Goal: Download file/media

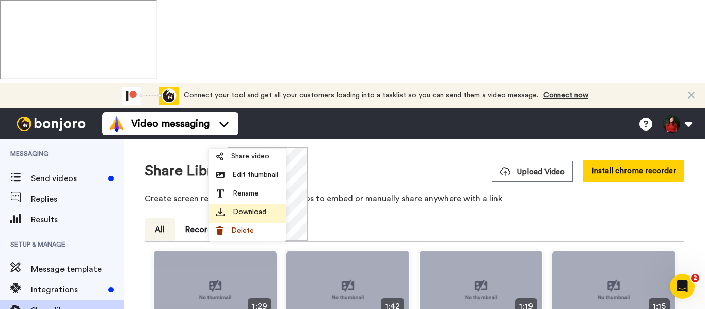
click at [257, 209] on span "Download" at bounding box center [250, 212] width 34 height 10
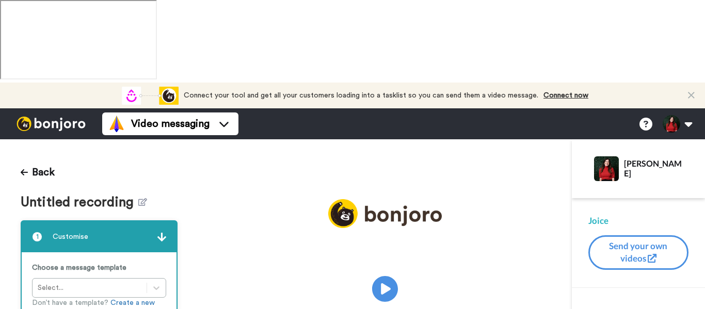
click at [465, 199] on div "Play/Pause" at bounding box center [385, 272] width 374 height 146
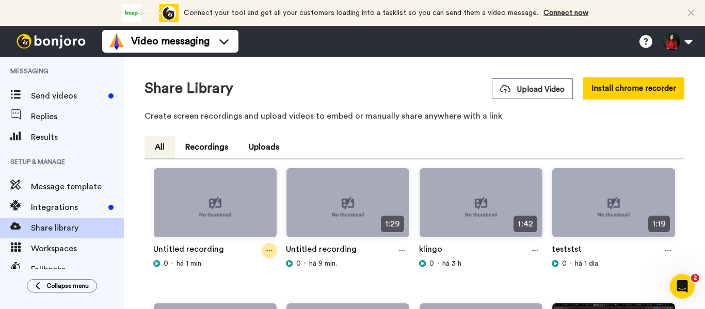
click at [272, 249] on div at bounding box center [269, 250] width 15 height 15
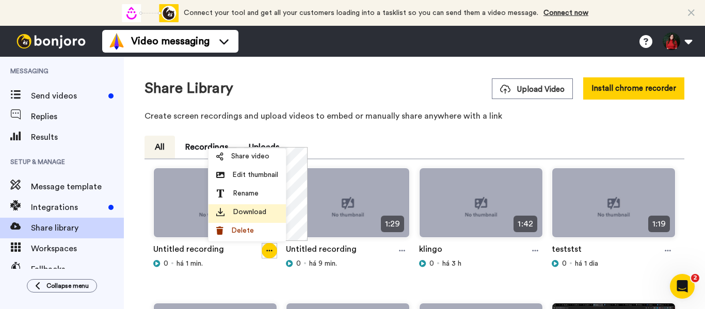
click at [266, 208] on div "Download" at bounding box center [247, 212] width 62 height 10
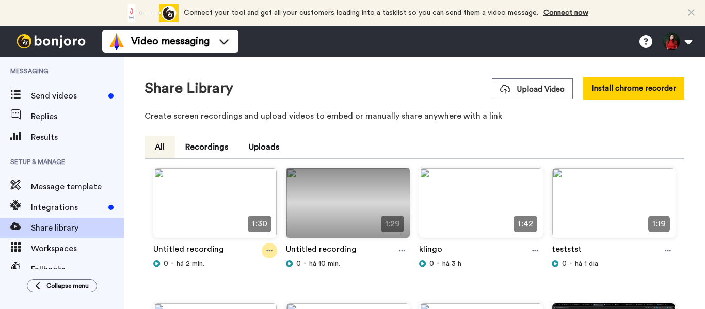
click at [267, 257] on div at bounding box center [269, 250] width 15 height 15
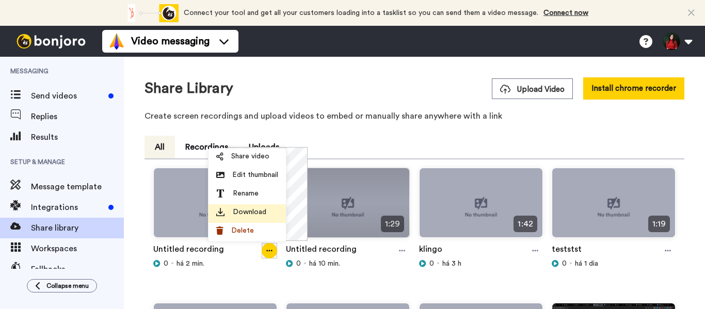
click at [258, 206] on li "Download" at bounding box center [247, 213] width 77 height 19
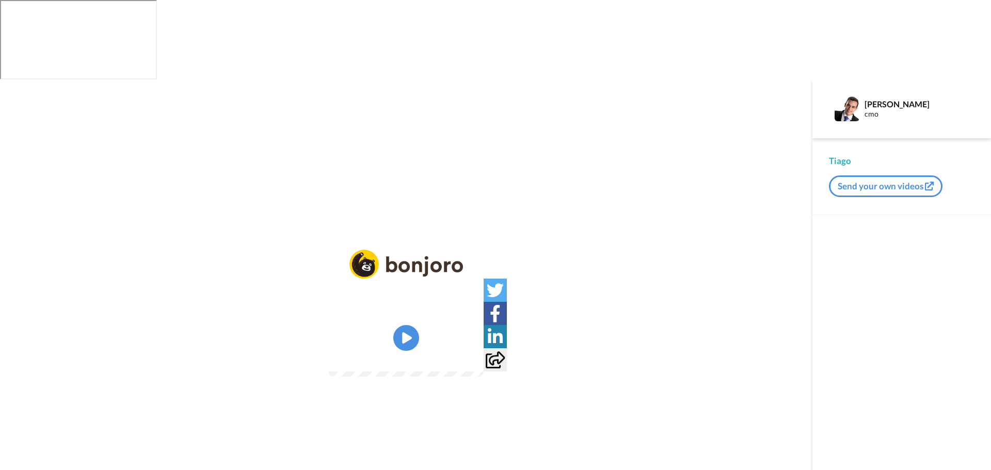
click at [397, 315] on icon "Play/Pause" at bounding box center [406, 338] width 26 height 46
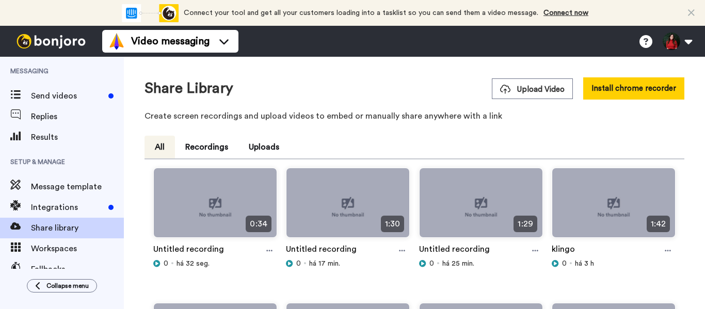
drag, startPoint x: 273, startPoint y: 251, endPoint x: 265, endPoint y: 229, distance: 23.7
click at [273, 251] on div at bounding box center [269, 250] width 15 height 15
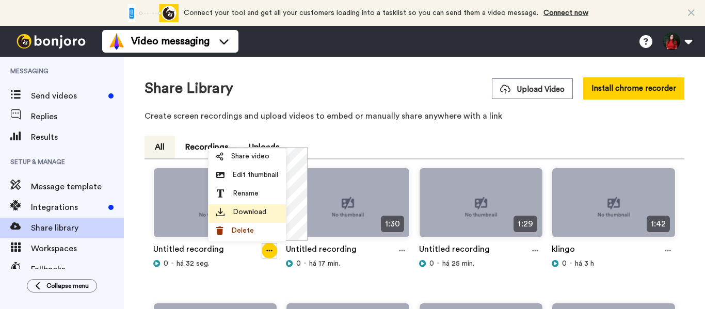
click at [259, 212] on span "Download" at bounding box center [250, 212] width 34 height 10
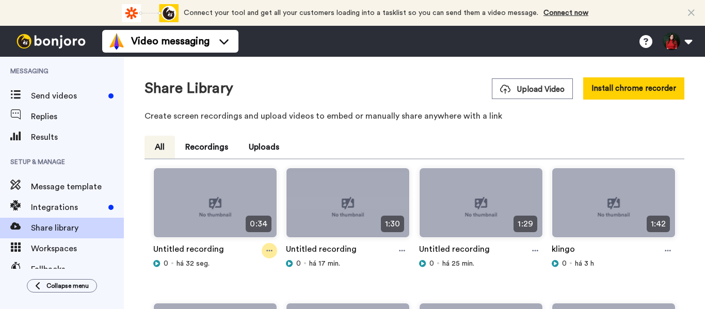
click at [266, 251] on icon at bounding box center [269, 251] width 6 height 2
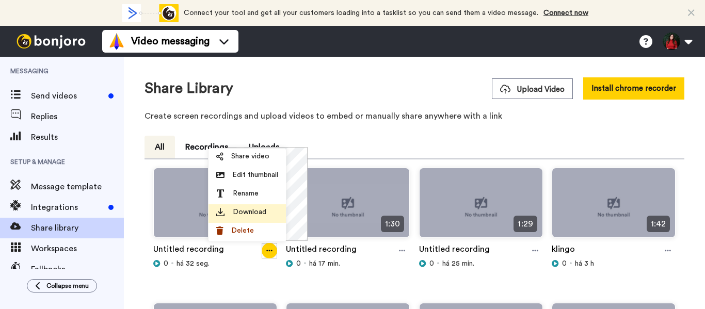
click at [260, 214] on span "Download" at bounding box center [250, 212] width 34 height 10
